Goal: Check status

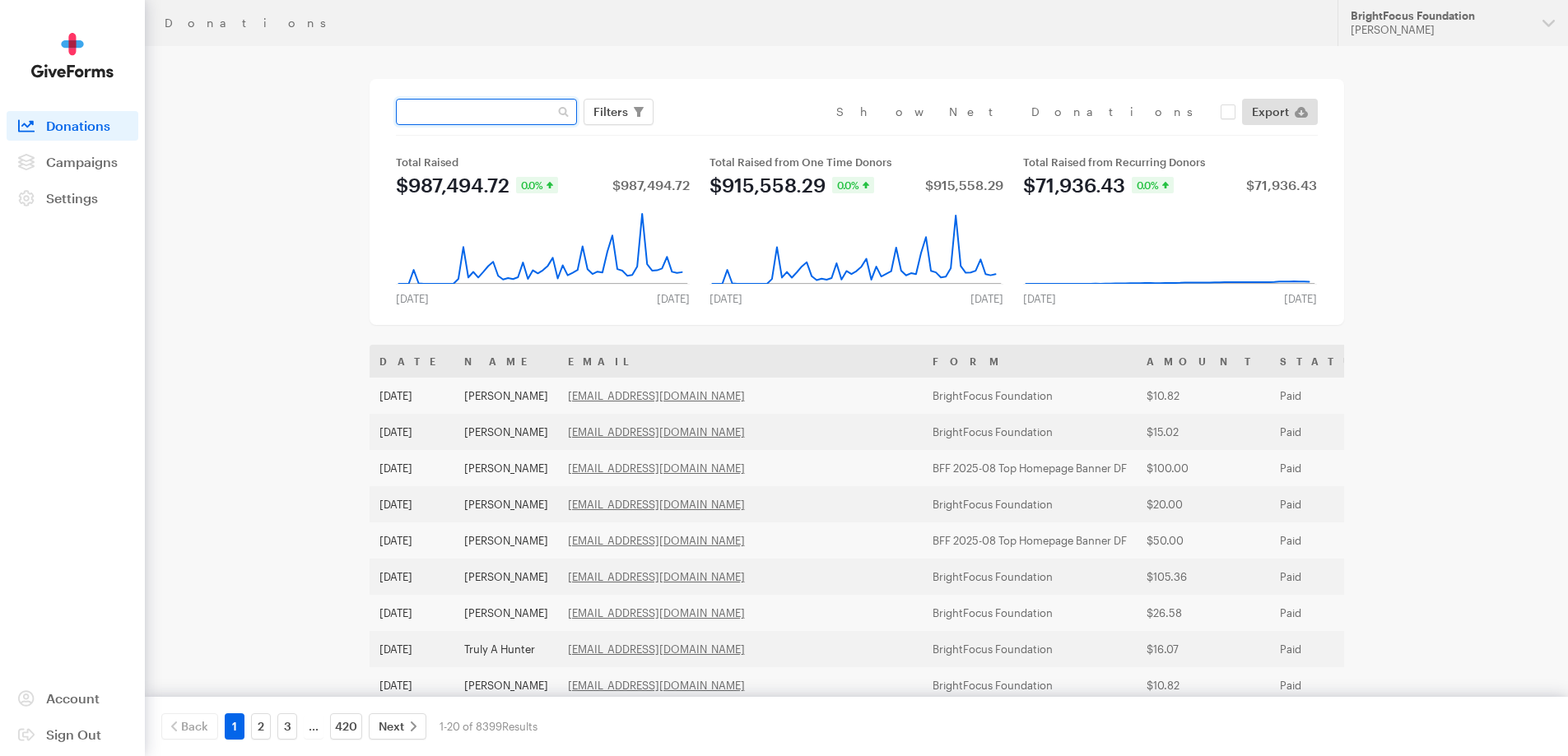
click at [487, 119] on input "text" at bounding box center [486, 112] width 181 height 27
click at [1442, 23] on div "[PERSON_NAME]" at bounding box center [1440, 29] width 179 height 14
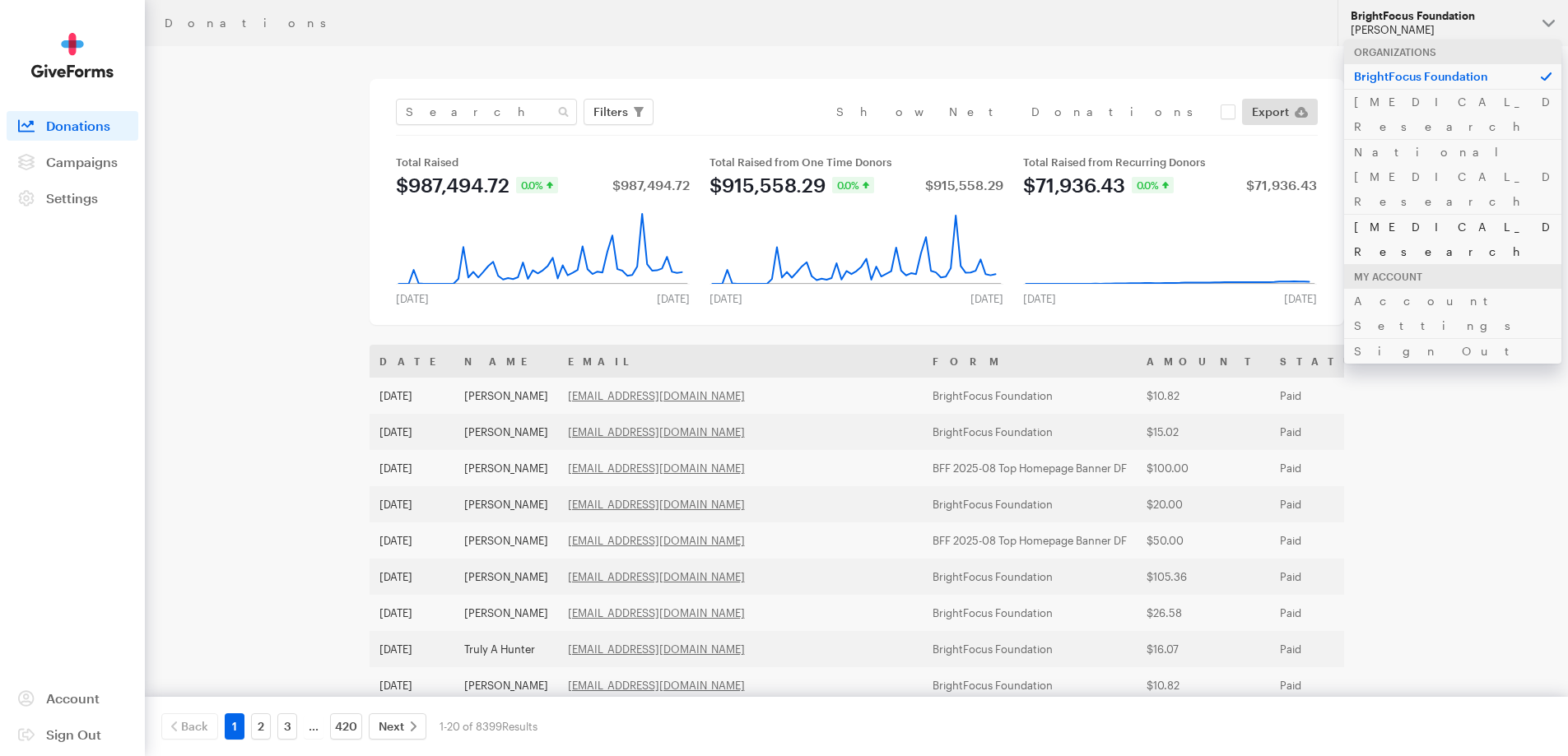
click at [1390, 214] on link "[MEDICAL_DATA] Research" at bounding box center [1452, 239] width 218 height 50
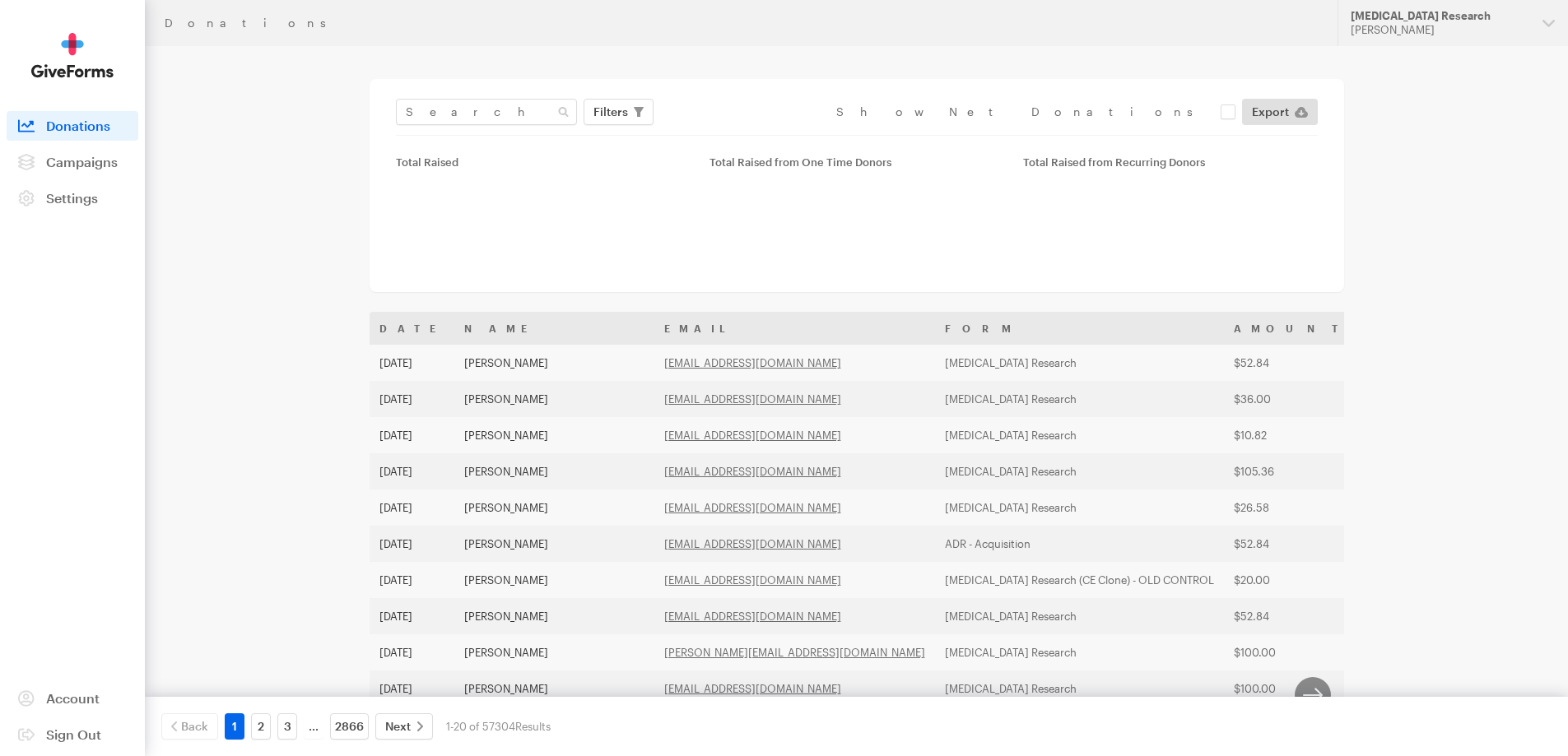
click at [483, 117] on input "text" at bounding box center [486, 112] width 181 height 27
type input "[EMAIL_ADDRESS][DOMAIN_NAME]"
click at [735, 133] on button "Apply" at bounding box center [761, 146] width 52 height 27
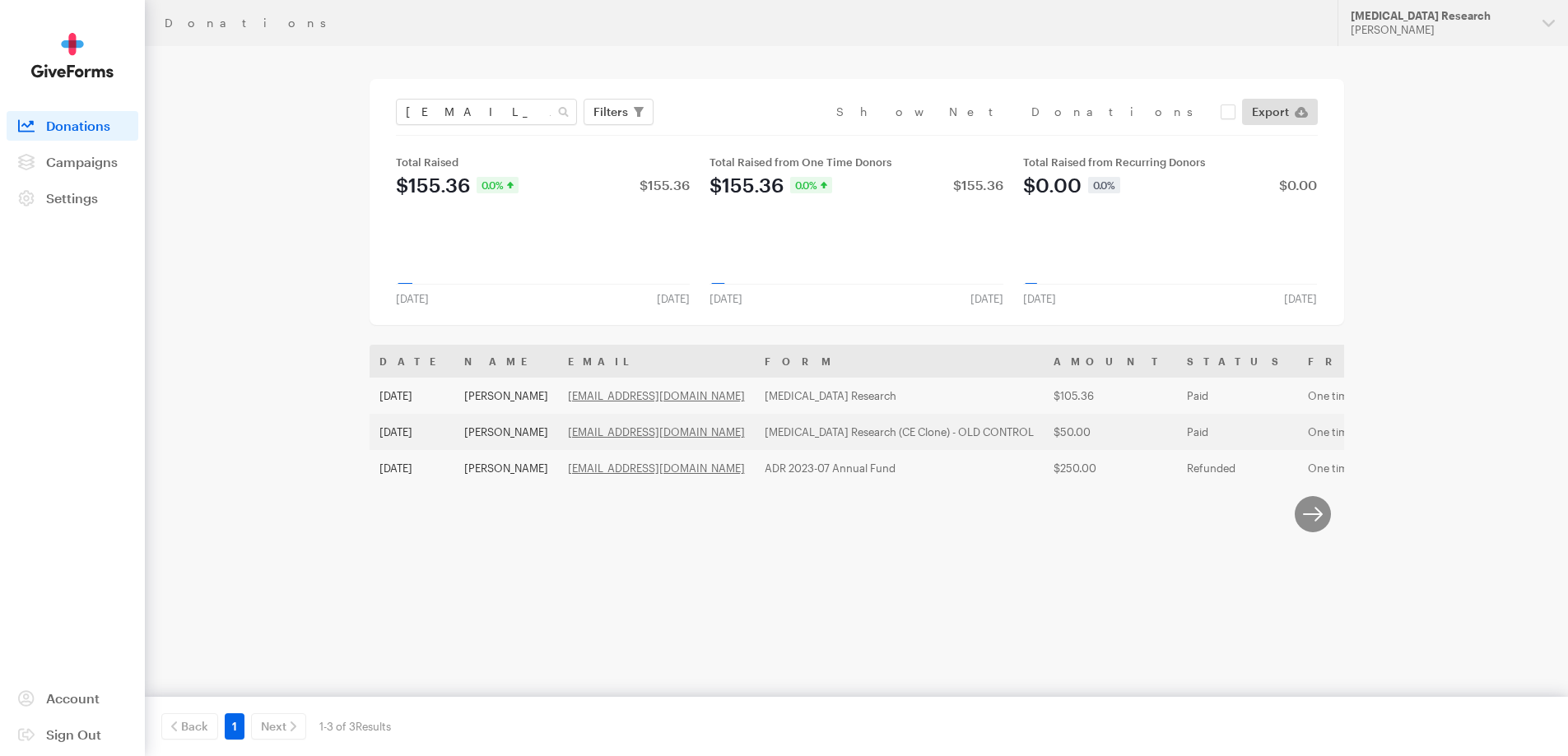
click at [529, 364] on th "Name" at bounding box center [506, 361] width 104 height 33
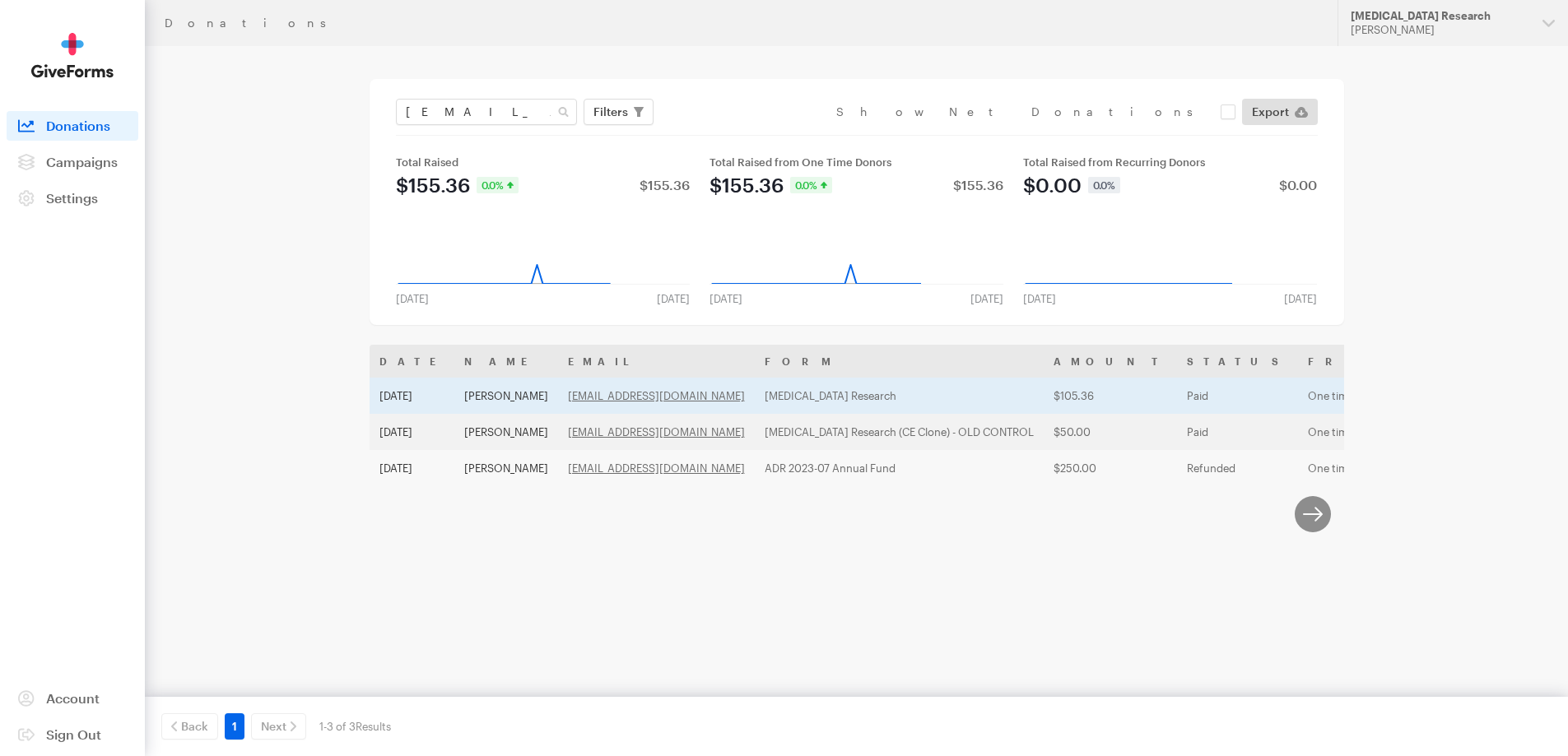
click at [525, 391] on td "[PERSON_NAME]" at bounding box center [506, 396] width 104 height 36
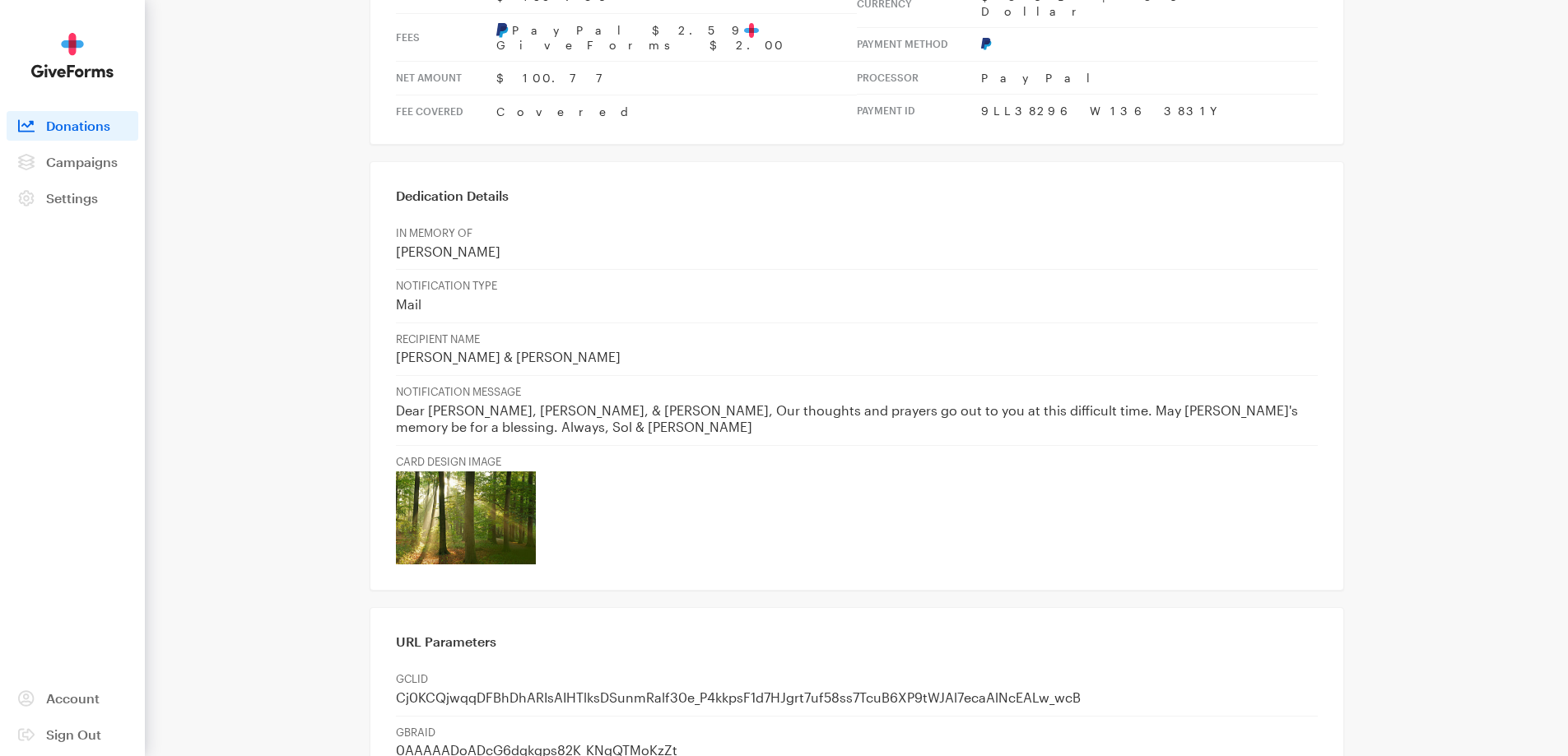
scroll to position [658, 0]
